Goal: Information Seeking & Learning: Understand process/instructions

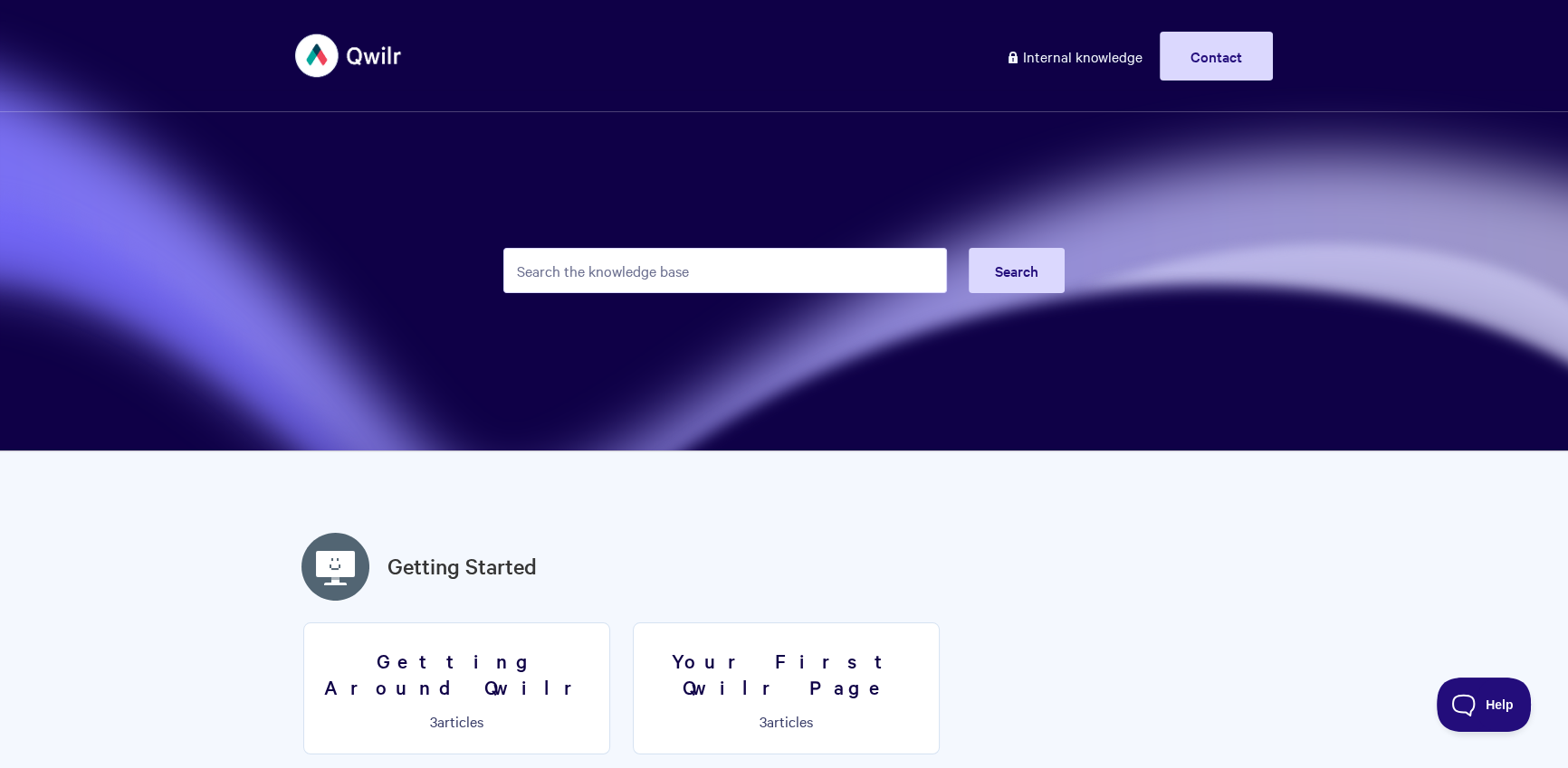
click at [754, 249] on input "Search the knowledge base" at bounding box center [725, 271] width 443 height 46
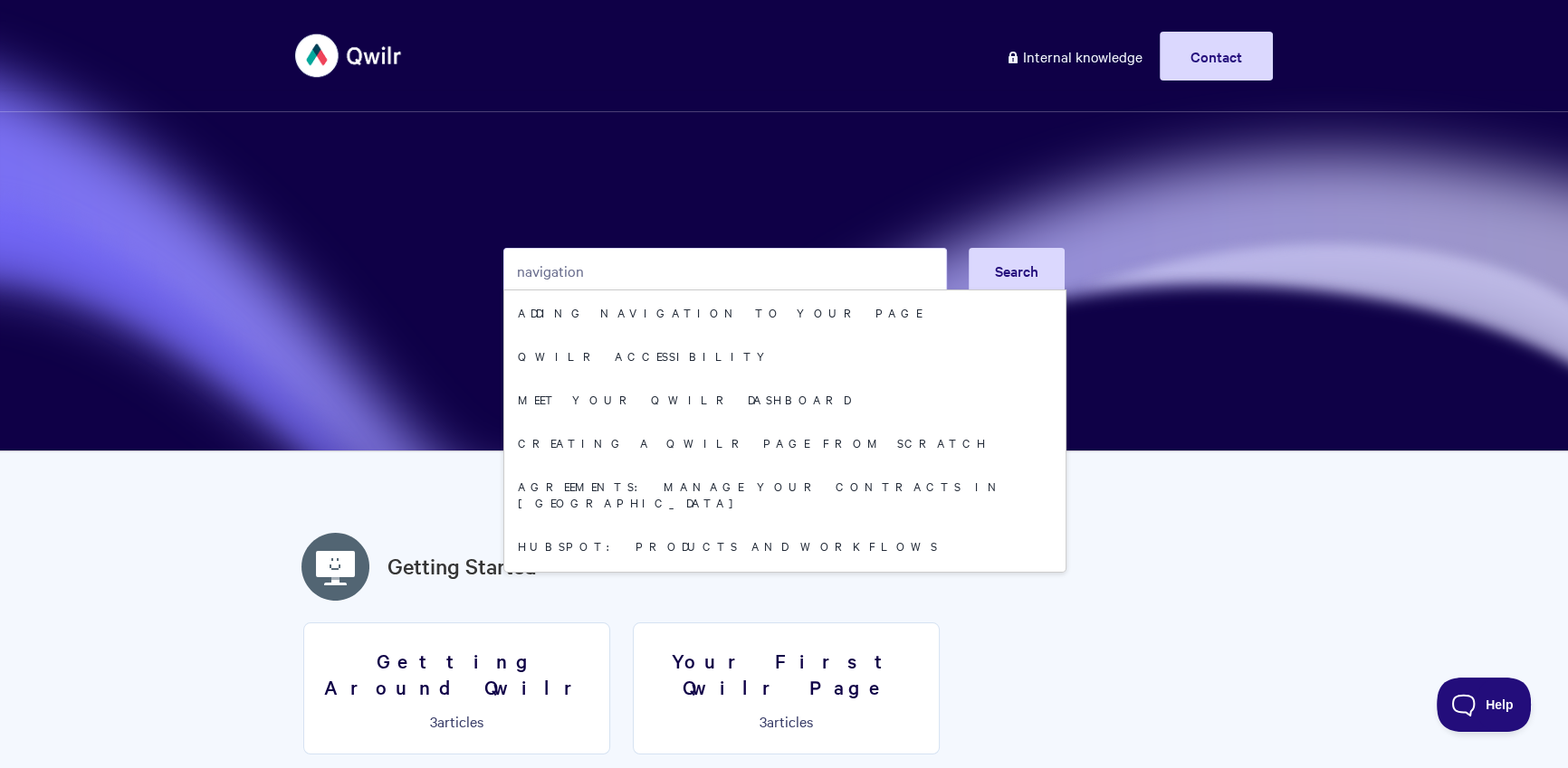
type input "navigation"
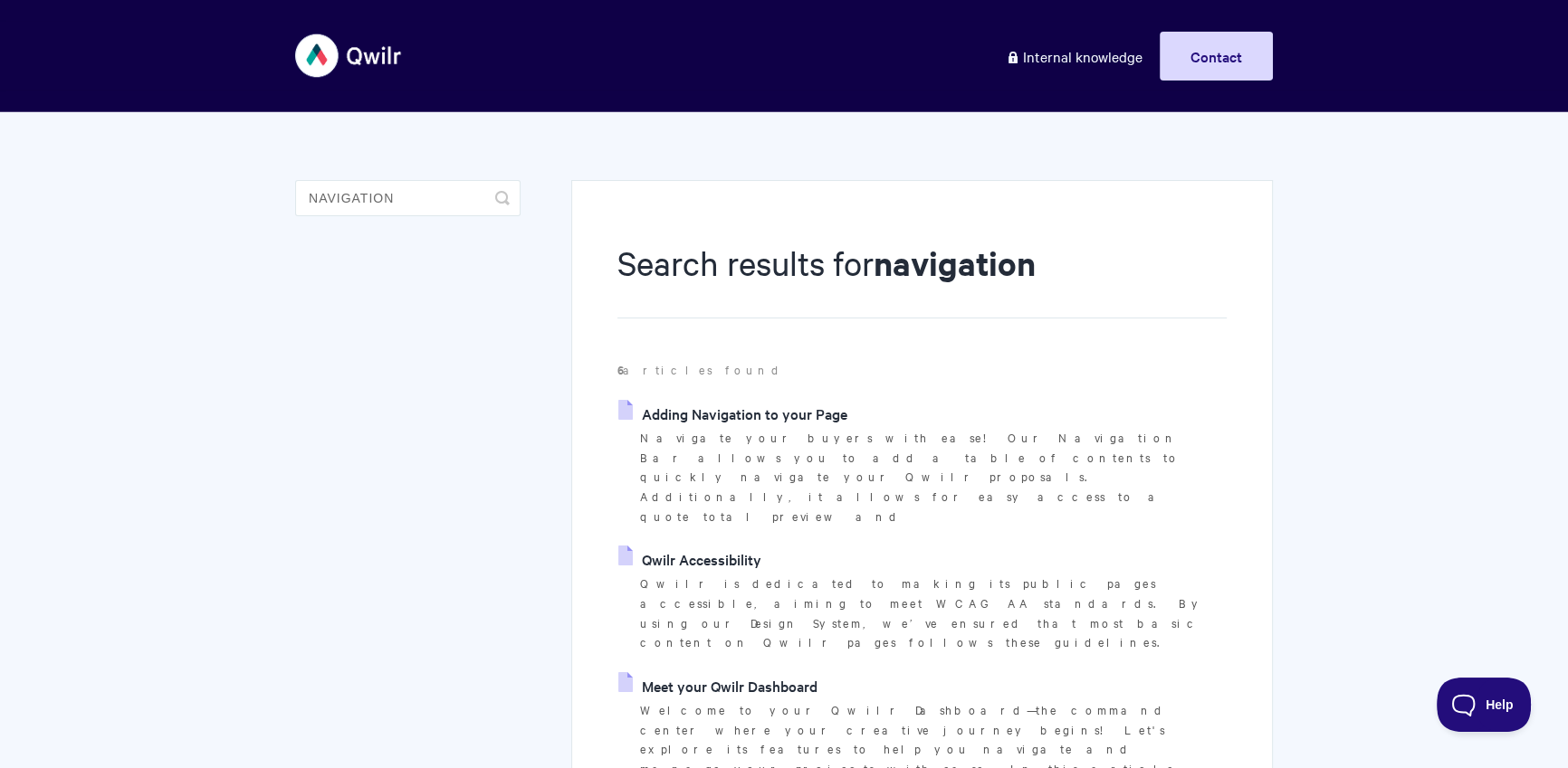
click at [785, 416] on link "Adding Navigation to your Page" at bounding box center [732, 413] width 229 height 27
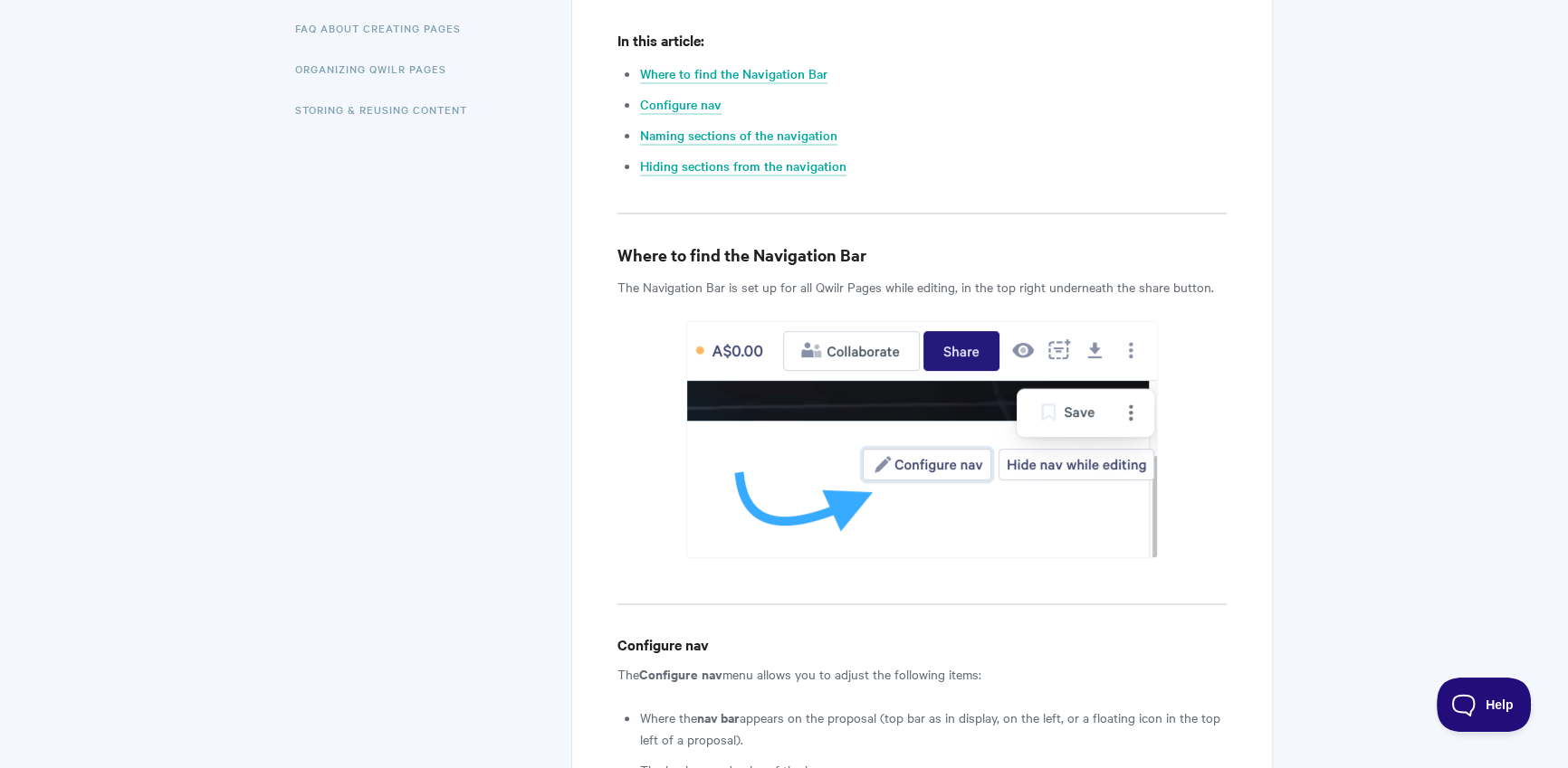
scroll to position [1049, 0]
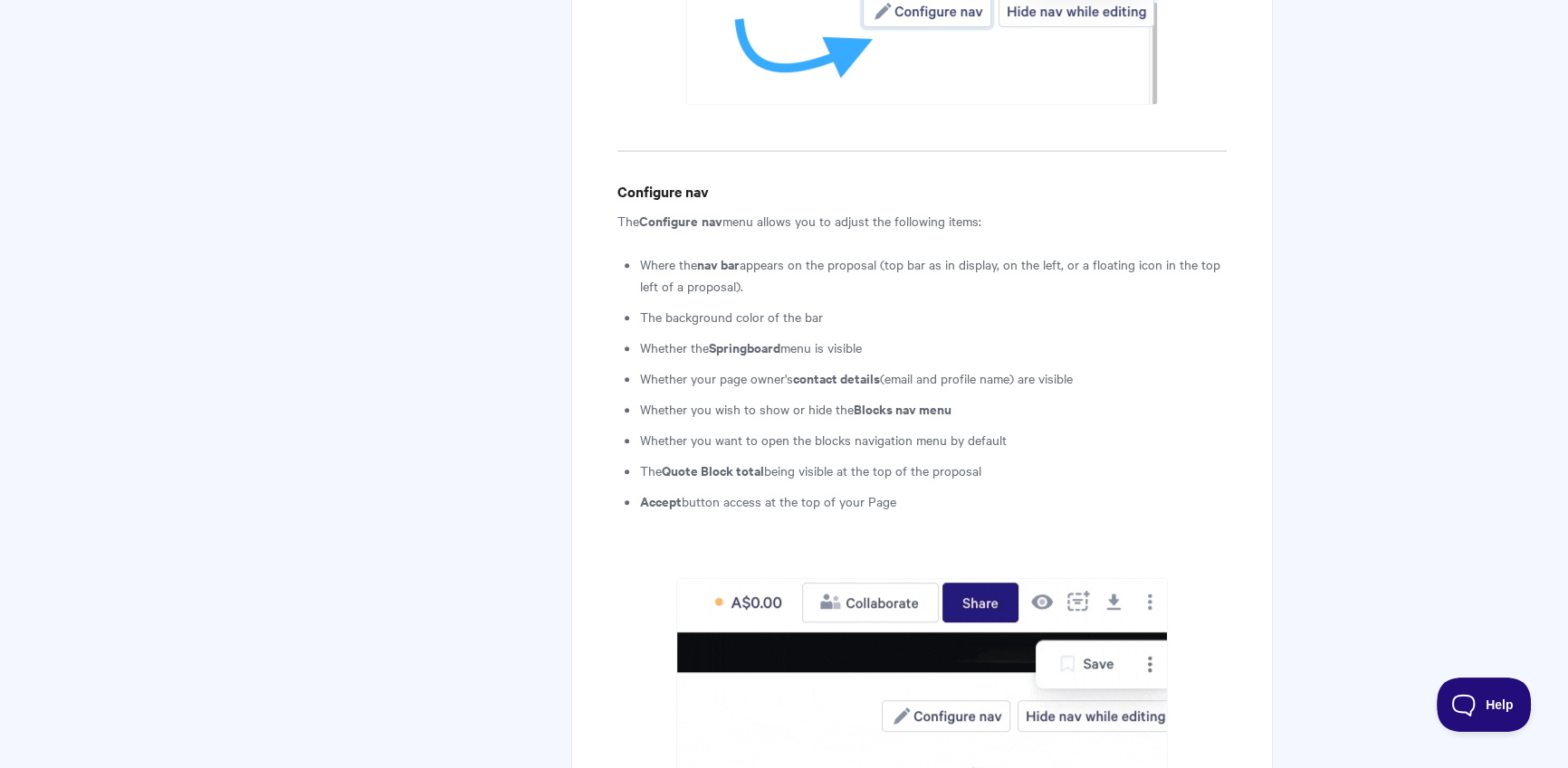
click at [662, 440] on li "Whether you want to open the blocks navigation menu by default" at bounding box center [934, 440] width 587 height 22
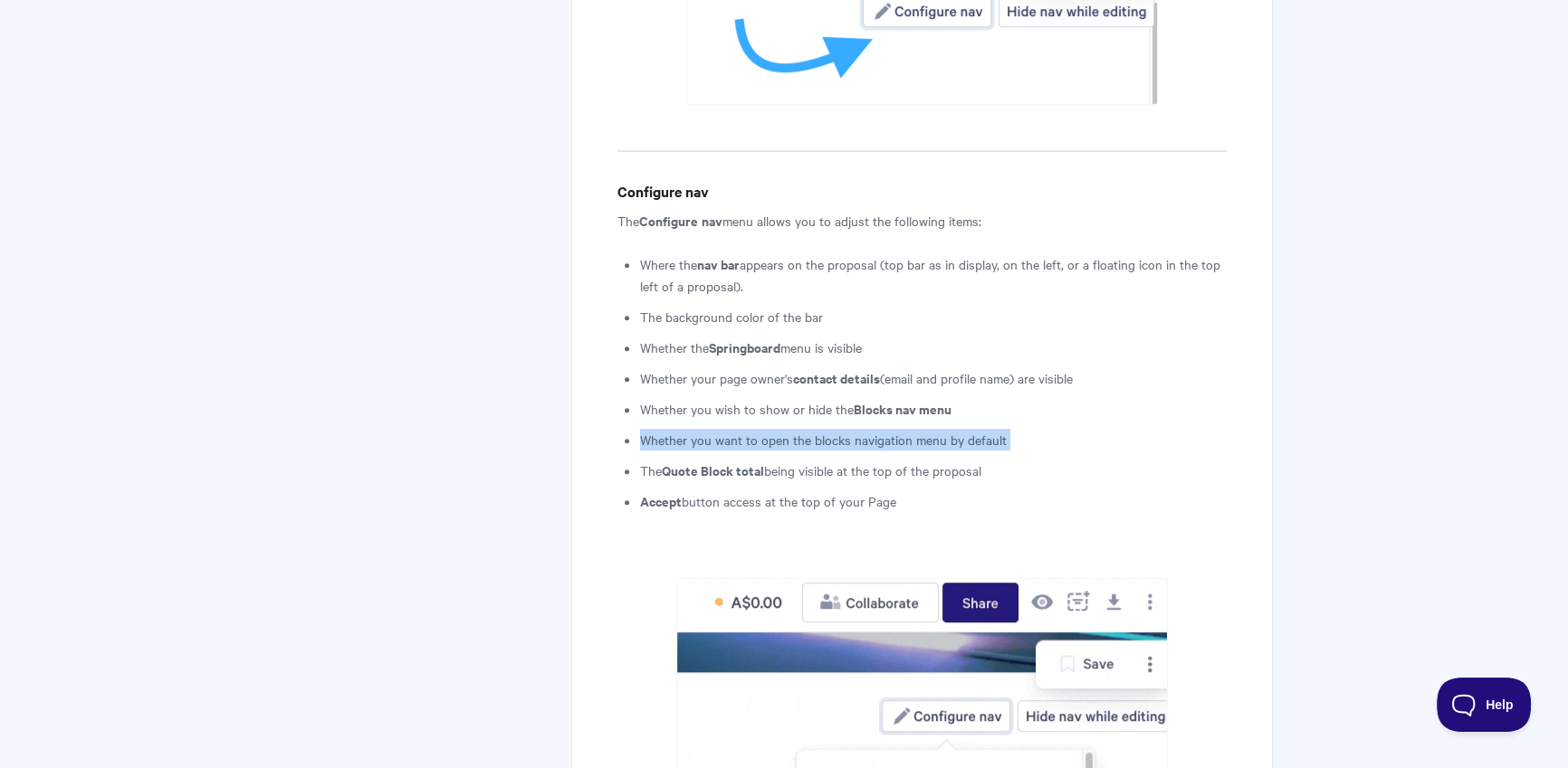
click at [662, 440] on li "Whether you want to open the blocks navigation menu by default" at bounding box center [934, 440] width 587 height 22
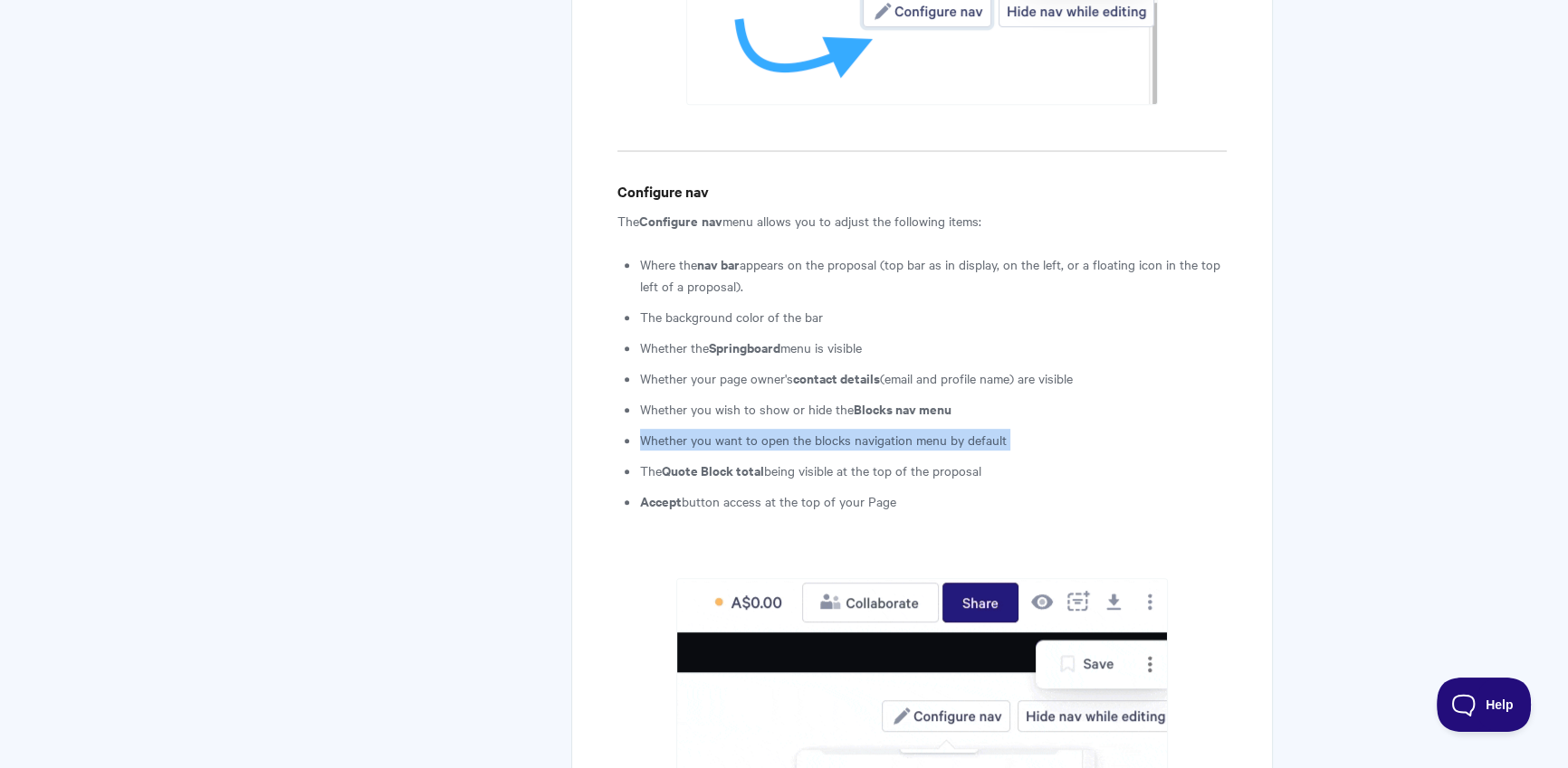
click at [662, 440] on li "Whether you want to open the blocks navigation menu by default" at bounding box center [934, 440] width 587 height 22
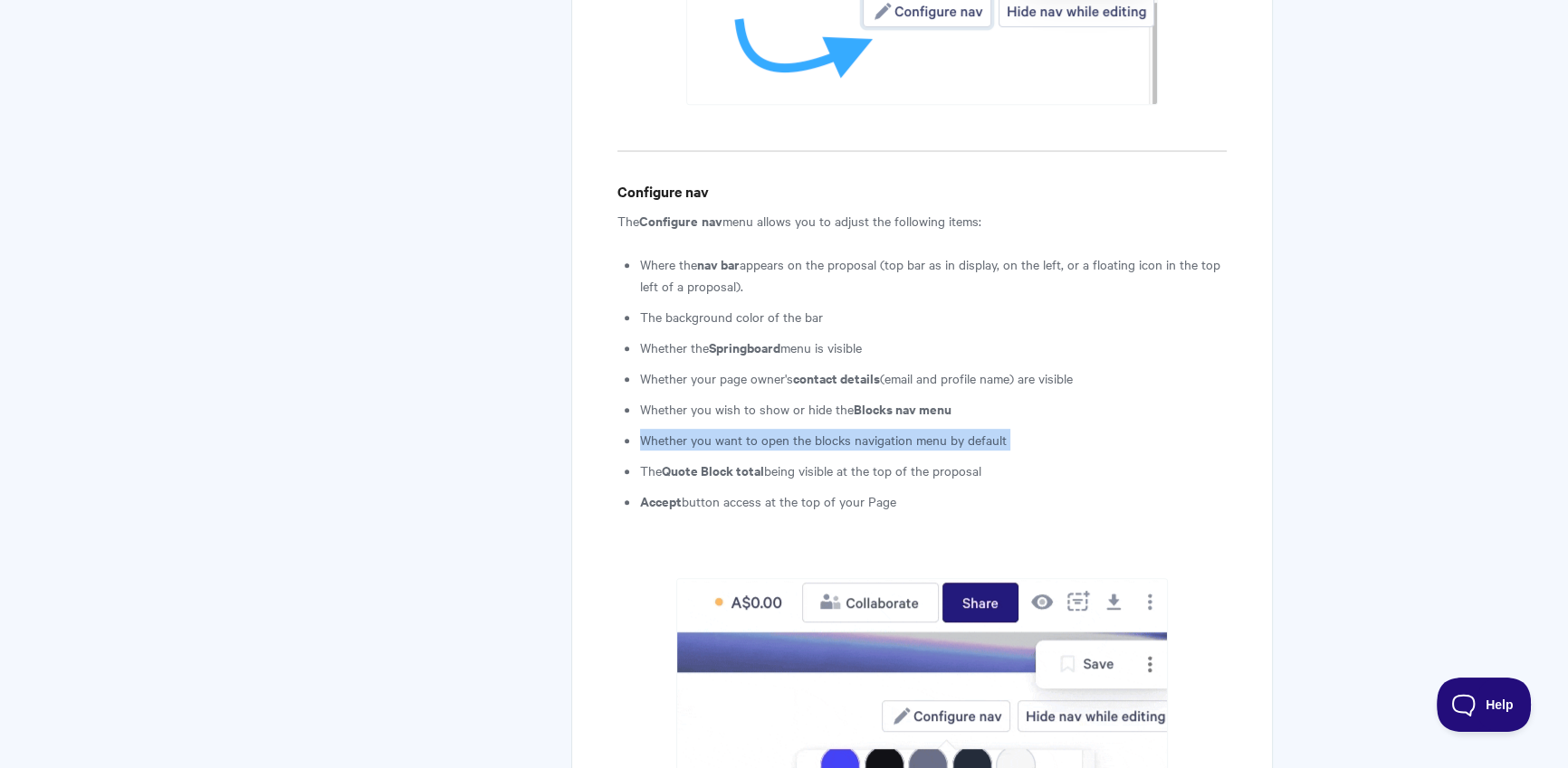
copy ul "Whether you want to open the blocks navigation menu by default"
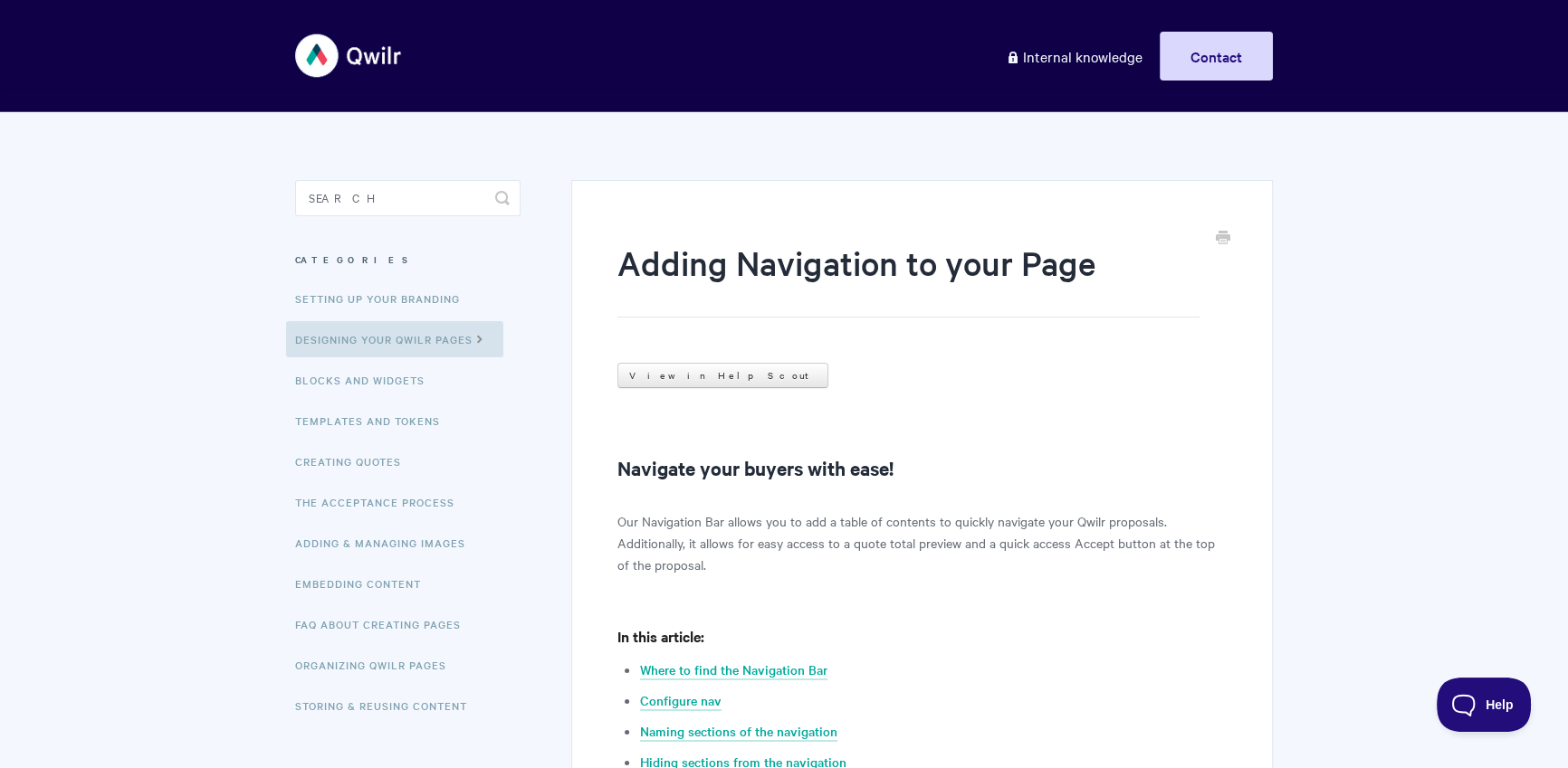
scroll to position [251, 0]
